Goal: Task Accomplishment & Management: Manage account settings

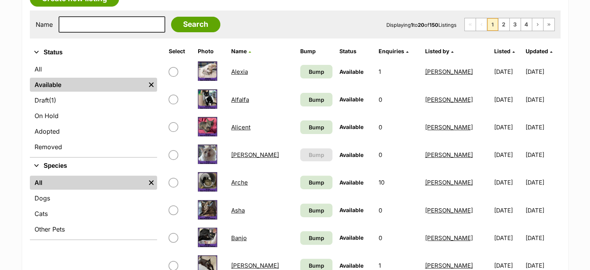
click at [66, 98] on link "Draft (1) Items" at bounding box center [93, 100] width 127 height 14
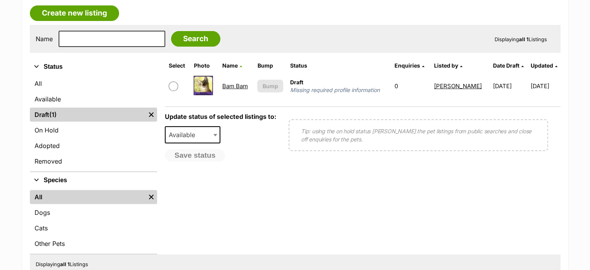
scroll to position [202, 0]
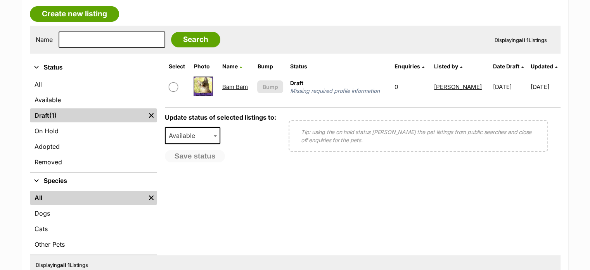
click at [233, 86] on link "Bam Bam" at bounding box center [235, 86] width 26 height 7
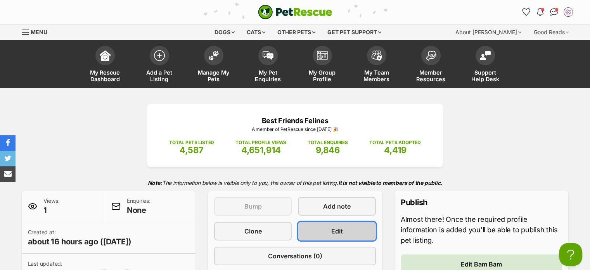
click at [337, 225] on link "Edit" at bounding box center [337, 230] width 78 height 19
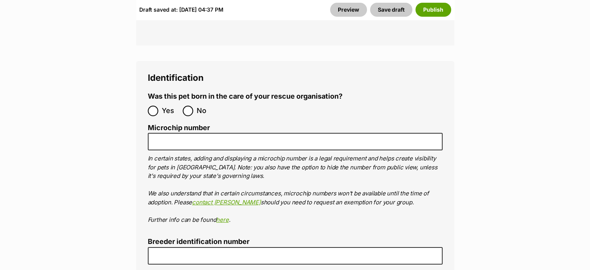
scroll to position [2921, 0]
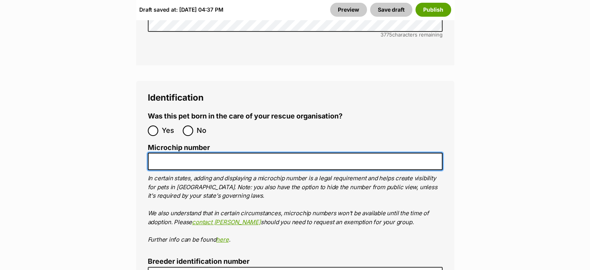
click at [214, 152] on input "Microchip number" at bounding box center [295, 160] width 295 height 17
paste input "953010007081221"
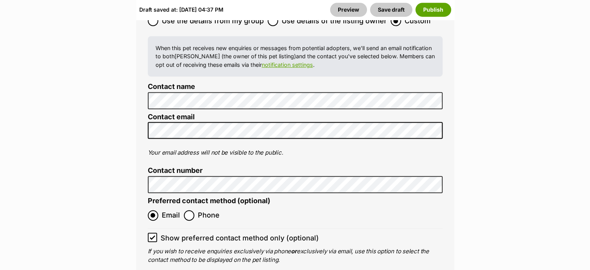
scroll to position [3326, 0]
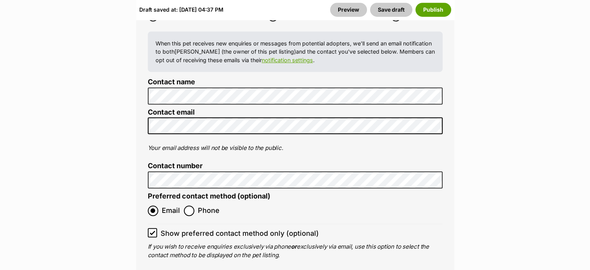
type input "953010007081221"
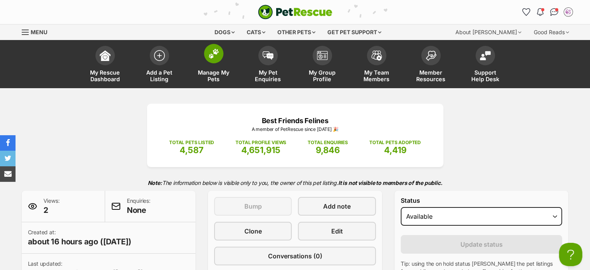
click at [211, 74] on span "Manage My Pets" at bounding box center [213, 75] width 35 height 13
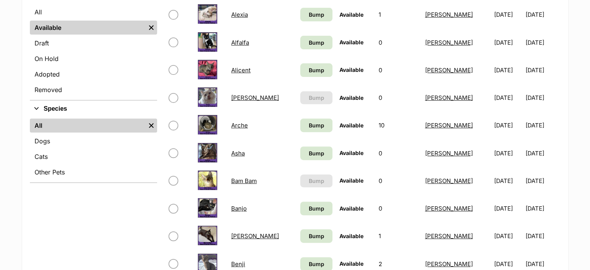
scroll to position [275, 0]
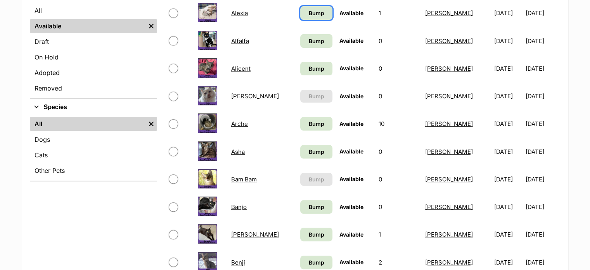
click at [308, 14] on span "Bump" at bounding box center [316, 13] width 16 height 8
click at [308, 42] on span "Bump" at bounding box center [316, 41] width 16 height 8
click at [308, 69] on span "Bump" at bounding box center [316, 68] width 16 height 8
click at [304, 121] on link "Bump" at bounding box center [316, 124] width 32 height 14
click at [304, 149] on link "Bump" at bounding box center [316, 152] width 32 height 14
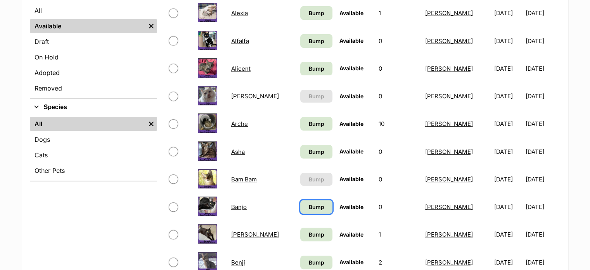
click at [302, 204] on link "Bump" at bounding box center [316, 207] width 32 height 14
click at [308, 235] on span "Bump" at bounding box center [316, 234] width 16 height 8
click at [308, 258] on span "Bump" at bounding box center [316, 262] width 16 height 8
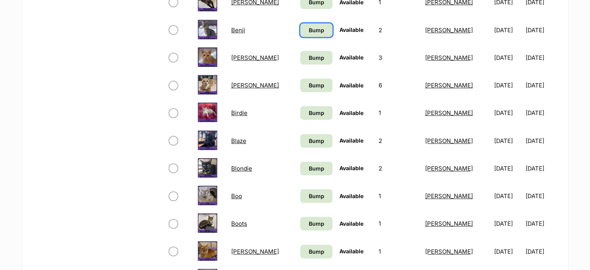
scroll to position [513, 0]
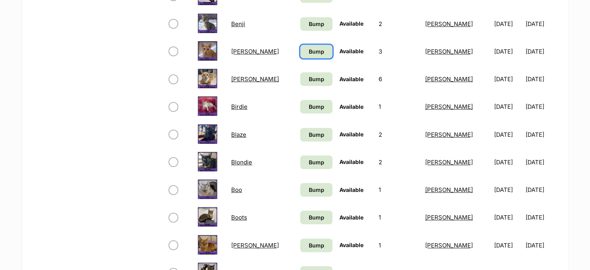
click at [308, 53] on span "Bump" at bounding box center [316, 51] width 16 height 8
click at [308, 78] on span "Bump" at bounding box center [316, 79] width 16 height 8
click at [308, 102] on span "Bump" at bounding box center [316, 106] width 16 height 8
click at [308, 135] on span "Bump" at bounding box center [316, 134] width 16 height 8
click at [301, 156] on link "Bump" at bounding box center [316, 162] width 32 height 14
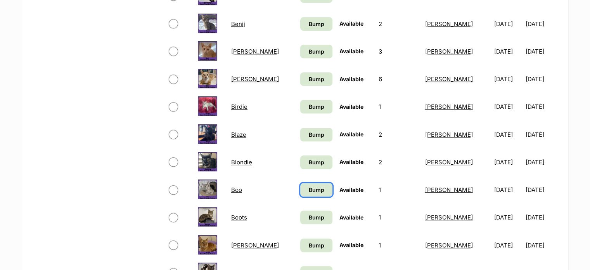
click at [308, 185] on span "Bump" at bounding box center [316, 189] width 16 height 8
click at [308, 215] on span "Bump" at bounding box center [316, 217] width 16 height 8
click at [308, 241] on span "Bump" at bounding box center [316, 245] width 16 height 8
click at [308, 268] on span "Bump" at bounding box center [316, 272] width 16 height 8
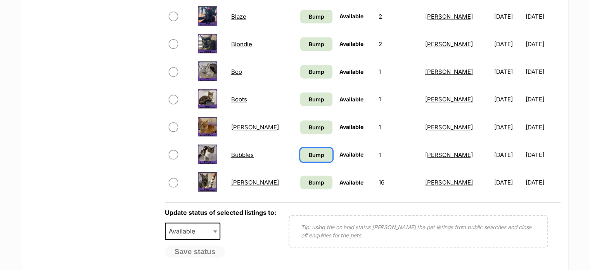
scroll to position [634, 0]
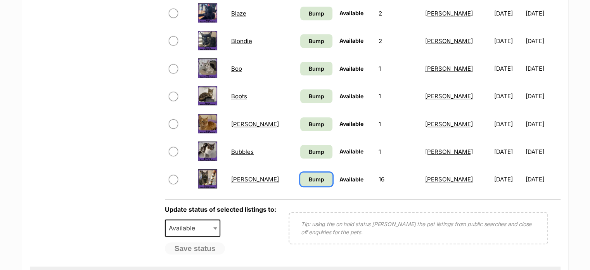
click at [308, 180] on span "Bump" at bounding box center [316, 179] width 16 height 8
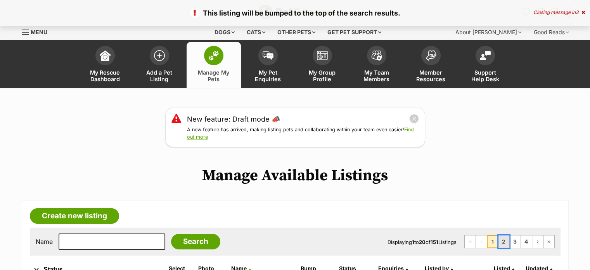
click at [505, 241] on link "2" at bounding box center [503, 241] width 11 height 12
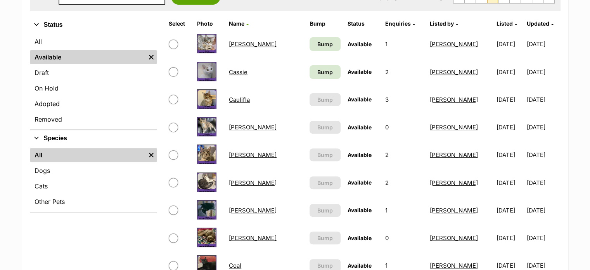
scroll to position [264, 0]
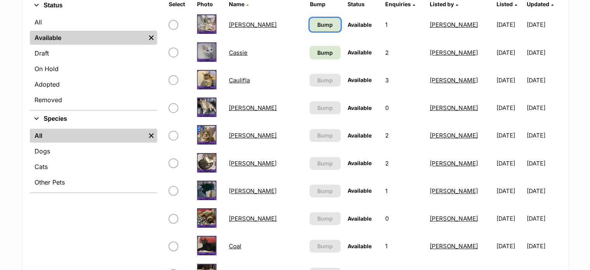
click at [317, 23] on span "Bump" at bounding box center [325, 25] width 16 height 8
click at [309, 56] on link "Bump" at bounding box center [324, 53] width 31 height 14
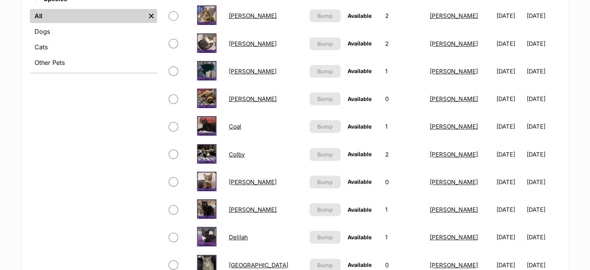
scroll to position [382, 0]
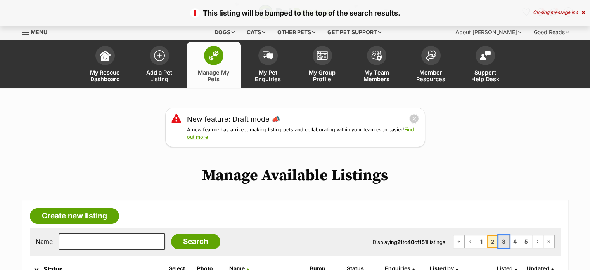
click at [500, 238] on link "3" at bounding box center [503, 241] width 11 height 12
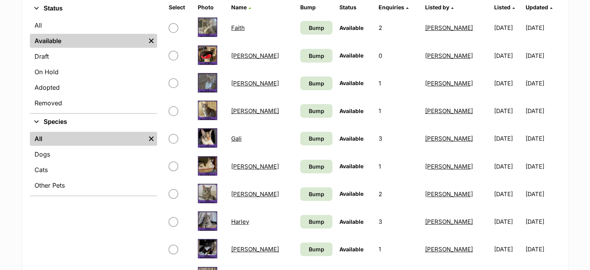
scroll to position [269, 0]
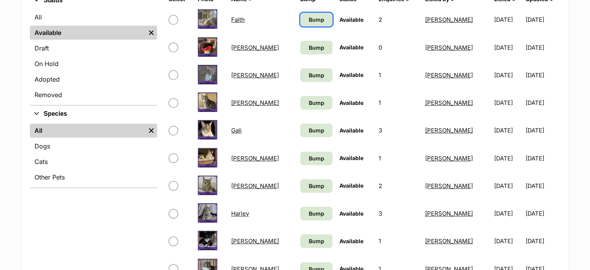
click at [314, 17] on span "Bump" at bounding box center [316, 20] width 16 height 8
click at [313, 45] on span "Bump" at bounding box center [316, 47] width 16 height 8
click at [312, 78] on link "Bump" at bounding box center [316, 75] width 32 height 14
click at [311, 102] on span "Bump" at bounding box center [316, 102] width 16 height 8
click at [313, 128] on span "Bump" at bounding box center [316, 130] width 16 height 8
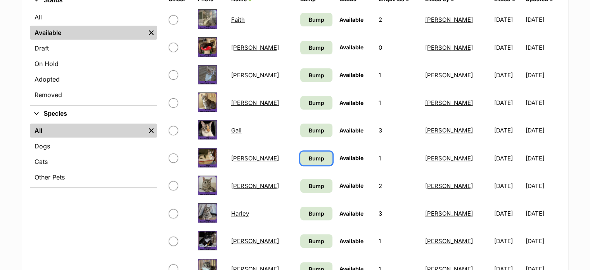
click at [314, 156] on span "Bump" at bounding box center [316, 158] width 16 height 8
click at [315, 183] on span "Bump" at bounding box center [316, 185] width 16 height 8
click at [314, 211] on span "Bump" at bounding box center [316, 213] width 16 height 8
click at [312, 237] on span "Bump" at bounding box center [316, 241] width 16 height 8
click at [315, 262] on link "Bump" at bounding box center [316, 269] width 32 height 14
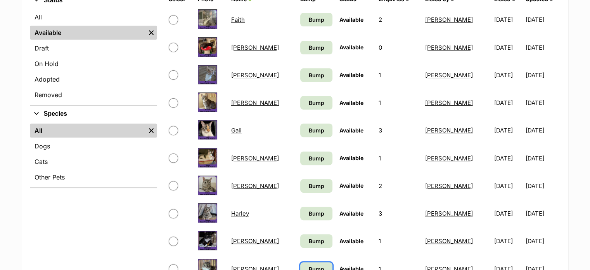
click at [315, 262] on link "Bump" at bounding box center [316, 269] width 32 height 14
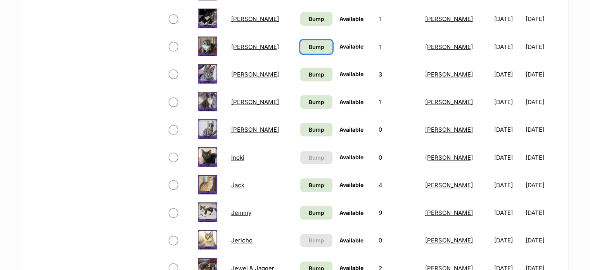
scroll to position [496, 0]
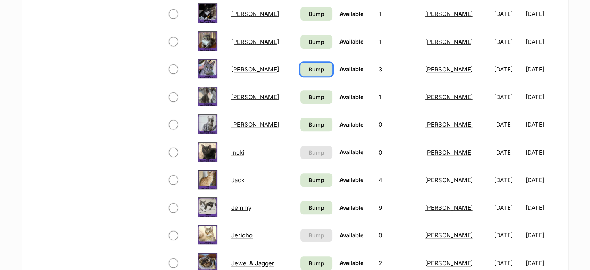
click at [309, 69] on span "Bump" at bounding box center [316, 69] width 16 height 8
click at [312, 96] on span "Bump" at bounding box center [316, 97] width 16 height 8
click at [313, 120] on span "Bump" at bounding box center [316, 124] width 16 height 8
click at [316, 181] on link "Bump" at bounding box center [316, 180] width 32 height 14
click at [315, 206] on link "Bump" at bounding box center [316, 207] width 32 height 14
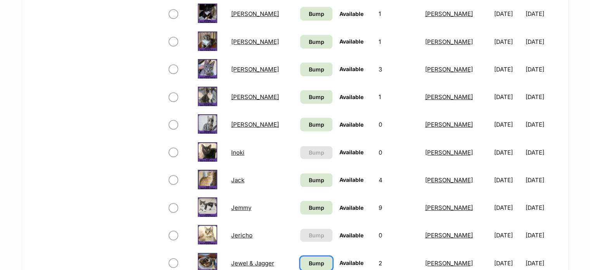
click at [316, 260] on link "Bump" at bounding box center [316, 263] width 32 height 14
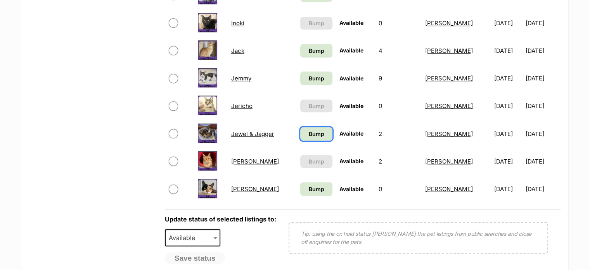
scroll to position [626, 0]
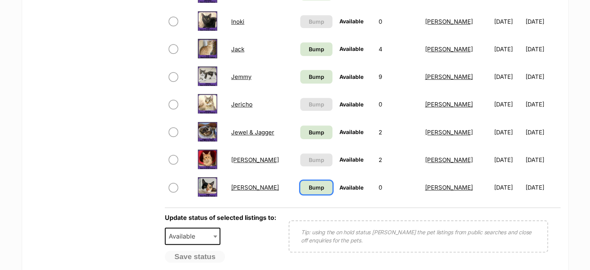
click at [315, 185] on span "Bump" at bounding box center [316, 187] width 16 height 8
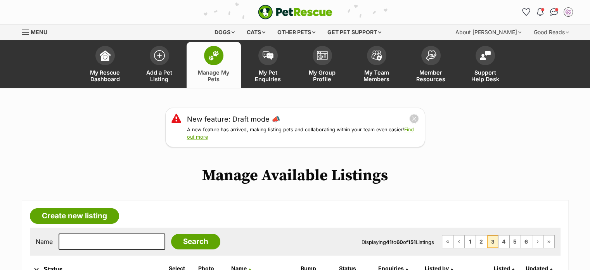
click at [25, 33] on span "Menu" at bounding box center [25, 32] width 7 height 1
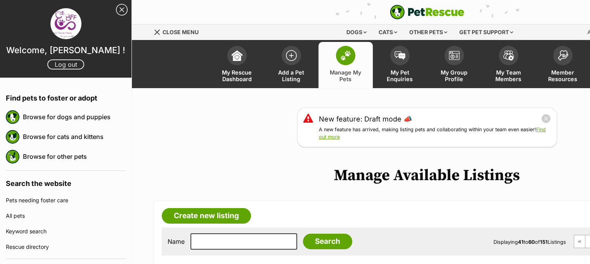
click at [63, 66] on link "Log out" at bounding box center [65, 64] width 37 height 10
